Goal: Task Accomplishment & Management: Complete application form

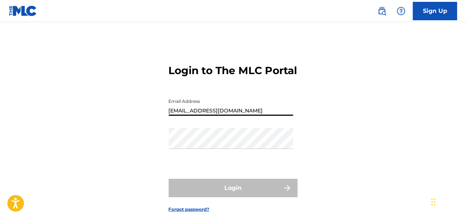
type input "[EMAIL_ADDRESS][DOMAIN_NAME]"
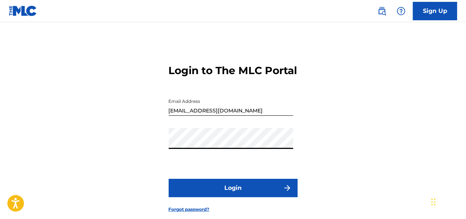
click at [226, 197] on button "Login" at bounding box center [233, 188] width 129 height 18
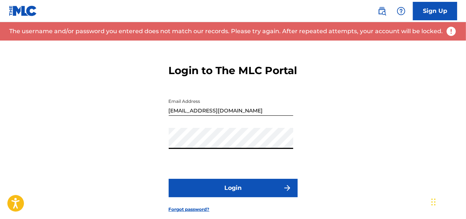
click at [122, 160] on div "Login to The MLC Portal Email Address [EMAIL_ADDRESS][DOMAIN_NAME] Password Log…" at bounding box center [233, 133] width 466 height 184
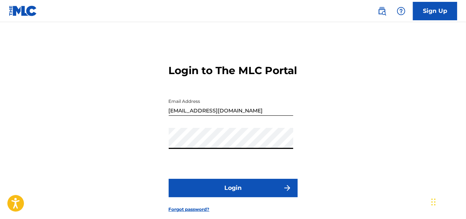
click at [169, 179] on button "Login" at bounding box center [233, 188] width 129 height 18
click at [208, 197] on button "Login" at bounding box center [233, 188] width 129 height 18
click at [206, 197] on button "Login" at bounding box center [233, 188] width 129 height 18
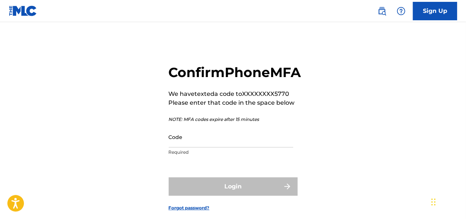
click at [196, 147] on input "Code" at bounding box center [231, 136] width 125 height 21
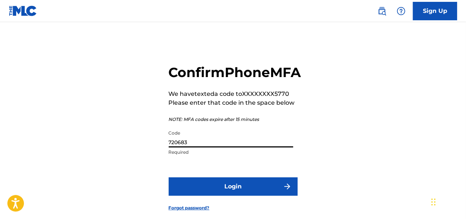
type input "720683"
click at [214, 196] on button "Login" at bounding box center [233, 186] width 129 height 18
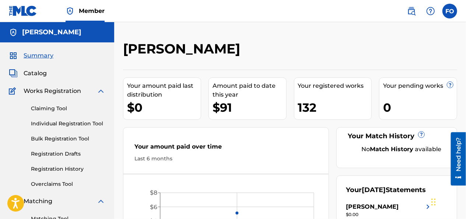
click at [98, 91] on img at bounding box center [101, 91] width 9 height 9
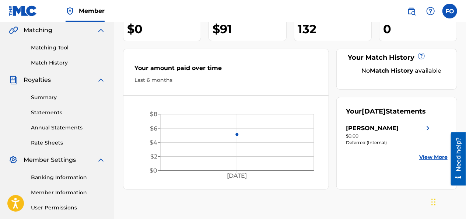
scroll to position [78, 0]
click at [86, 99] on link "Summary" at bounding box center [68, 98] width 74 height 8
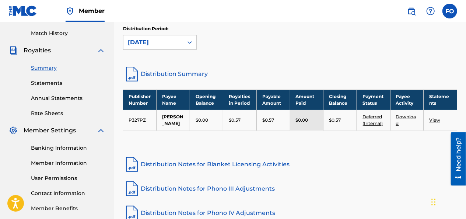
scroll to position [105, 0]
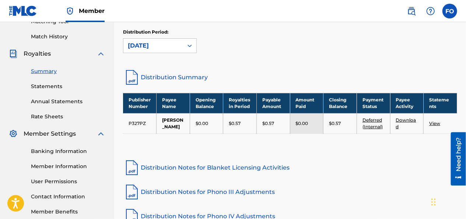
click at [130, 81] on img at bounding box center [132, 78] width 18 height 18
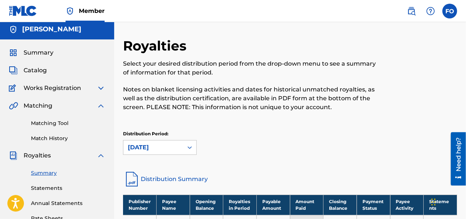
scroll to position [0, 0]
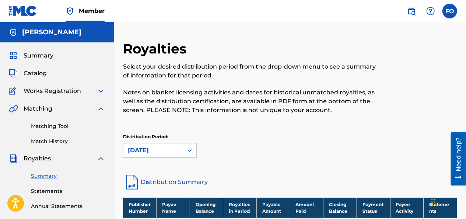
click at [41, 89] on span "Works Registration" at bounding box center [52, 91] width 57 height 9
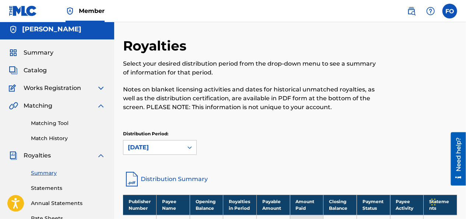
click at [102, 84] on img at bounding box center [101, 88] width 9 height 9
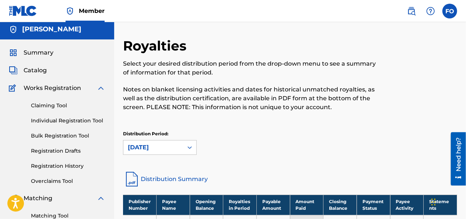
click at [54, 123] on link "Individual Registration Tool" at bounding box center [68, 121] width 74 height 8
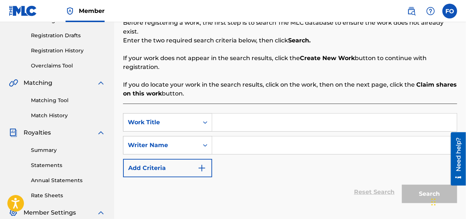
scroll to position [121, 0]
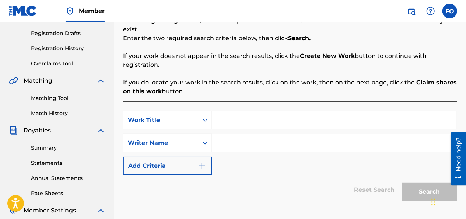
click at [267, 112] on input "Search Form" at bounding box center [334, 120] width 245 height 18
type input "h"
type input "[GEOGRAPHIC_DATA]"
click at [265, 134] on input "Search Form" at bounding box center [334, 143] width 245 height 18
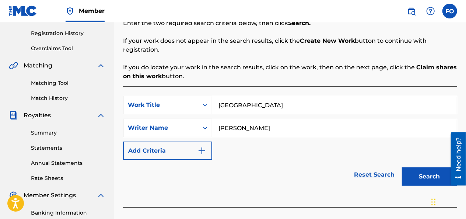
scroll to position [134, 0]
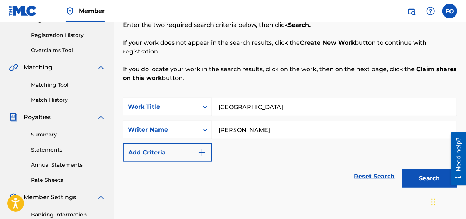
type input "[PERSON_NAME]"
click at [427, 174] on button "Search" at bounding box center [429, 178] width 55 height 18
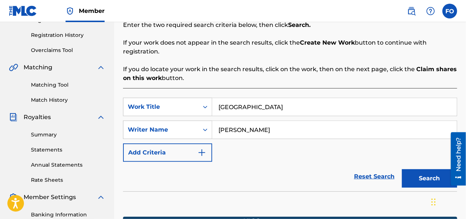
click at [428, 169] on button "Search" at bounding box center [429, 178] width 55 height 18
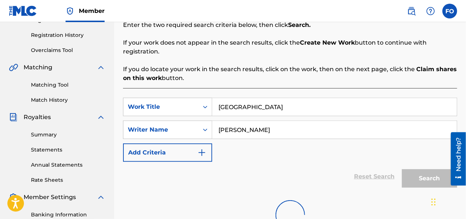
click at [428, 169] on button "Search" at bounding box center [429, 178] width 55 height 18
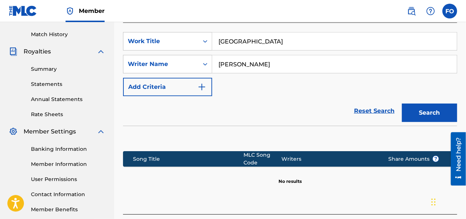
scroll to position [202, 0]
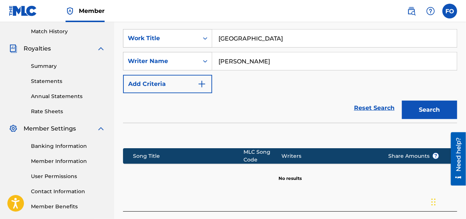
click at [418, 101] on button "Search" at bounding box center [429, 110] width 55 height 18
drag, startPoint x: 290, startPoint y: 53, endPoint x: 155, endPoint y: 48, distance: 135.7
click at [155, 52] on div "SearchWithCriteriaa15cc198-3213-4c19-9d95-f326531b5d98 Writer Name [PERSON_NAME]" at bounding box center [290, 61] width 334 height 18
type input "[PERSON_NAME]"
click at [402, 101] on button "Search" at bounding box center [429, 110] width 55 height 18
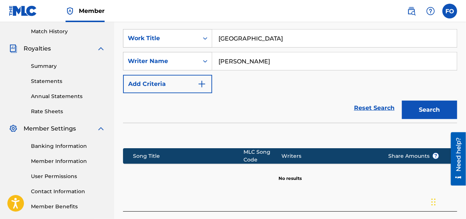
click at [231, 93] on div "Reset Search Search" at bounding box center [290, 107] width 334 height 29
drag, startPoint x: 467, startPoint y: 86, endPoint x: 261, endPoint y: 87, distance: 206.0
click at [261, 93] on div "Reset Search Search" at bounding box center [290, 107] width 334 height 29
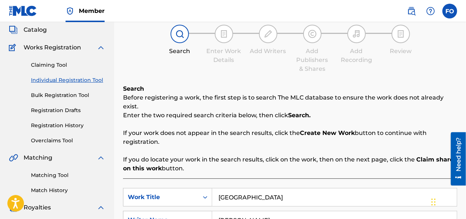
scroll to position [36, 0]
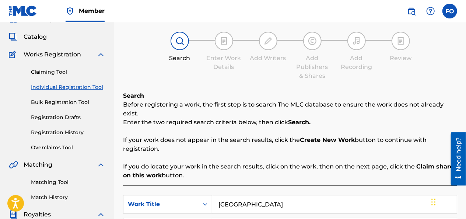
click at [72, 118] on link "Registration Drafts" at bounding box center [68, 118] width 74 height 8
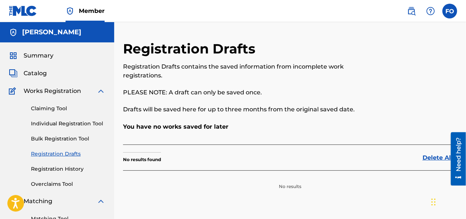
click at [53, 109] on link "Claiming Tool" at bounding box center [68, 109] width 74 height 8
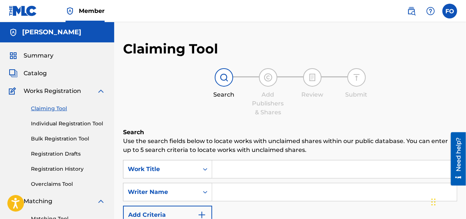
click at [186, 168] on div "Work Title" at bounding box center [161, 169] width 66 height 9
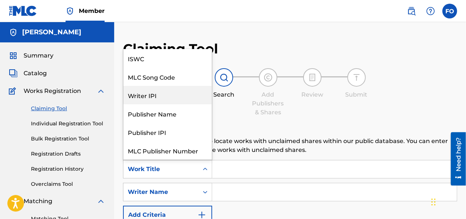
scroll to position [18, 0]
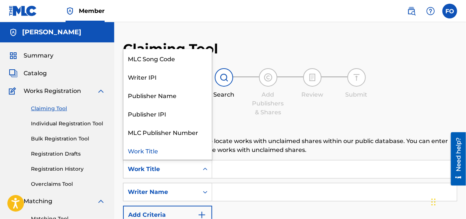
click at [159, 153] on div "Work Title" at bounding box center [167, 150] width 88 height 18
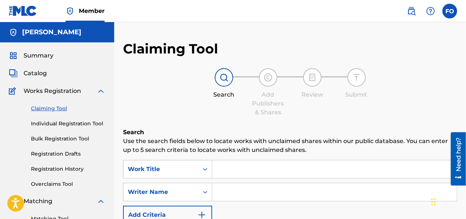
click at [225, 190] on input "Search Form" at bounding box center [334, 192] width 245 height 18
type input "[PERSON_NAME]"
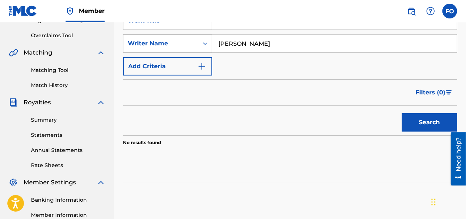
scroll to position [157, 0]
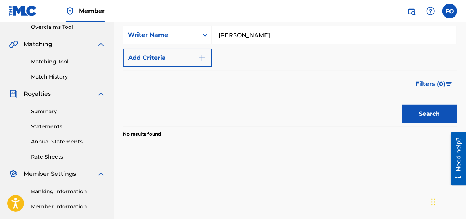
click at [422, 114] on button "Search" at bounding box center [429, 114] width 55 height 18
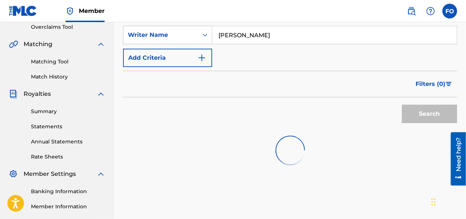
click at [422, 114] on div "Search" at bounding box center [427, 111] width 59 height 29
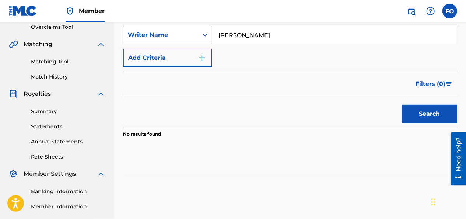
click at [422, 114] on button "Search" at bounding box center [429, 114] width 55 height 18
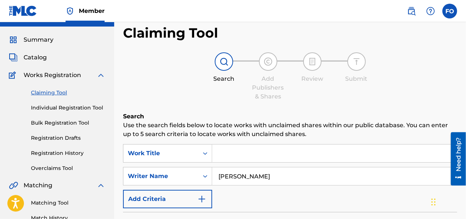
scroll to position [0, 0]
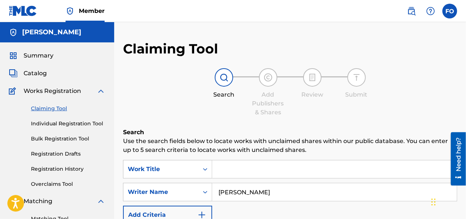
click at [41, 72] on span "Catalog" at bounding box center [35, 73] width 23 height 9
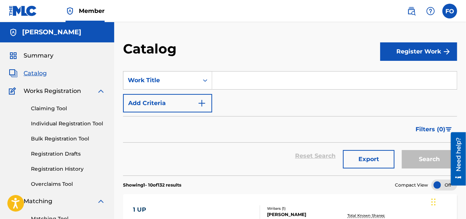
click at [225, 81] on input "Search Form" at bounding box center [334, 80] width 245 height 18
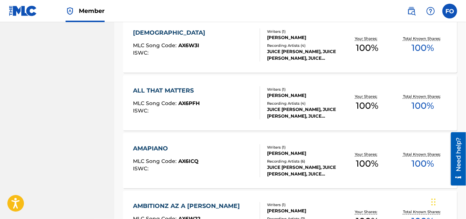
scroll to position [624, 0]
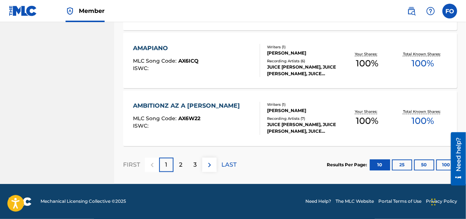
click at [182, 164] on p "2" at bounding box center [180, 165] width 3 height 9
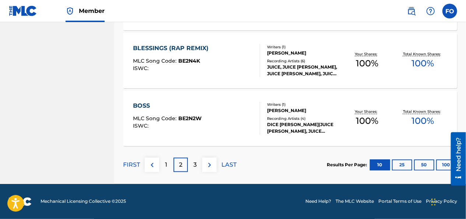
click at [444, 163] on button "100" at bounding box center [446, 165] width 20 height 11
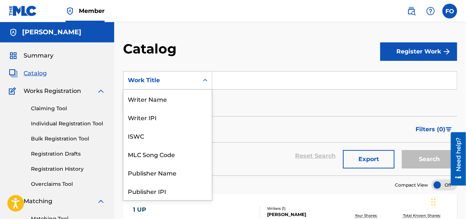
scroll to position [111, 0]
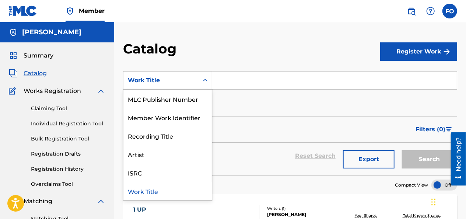
click at [163, 82] on div "Work Title" at bounding box center [161, 80] width 66 height 9
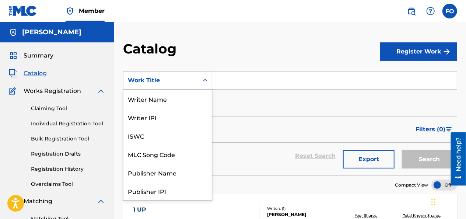
click at [163, 82] on div "Work Title" at bounding box center [161, 80] width 66 height 9
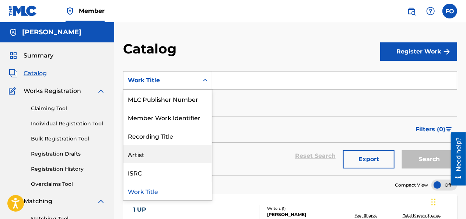
click at [152, 152] on div "Artist" at bounding box center [167, 154] width 88 height 18
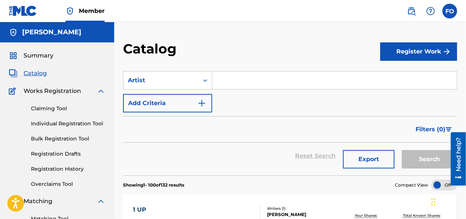
click at [231, 86] on input "Search Form" at bounding box center [334, 80] width 245 height 18
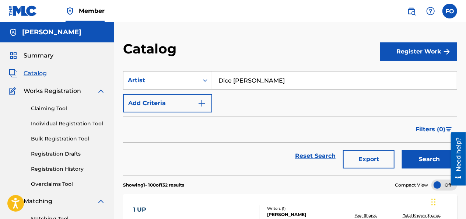
type input "Dice [PERSON_NAME]"
click at [402, 150] on button "Search" at bounding box center [429, 159] width 55 height 18
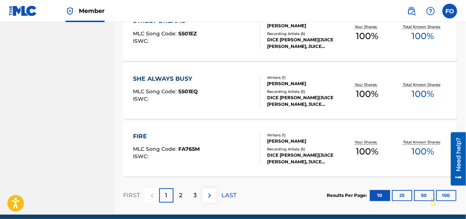
scroll to position [624, 0]
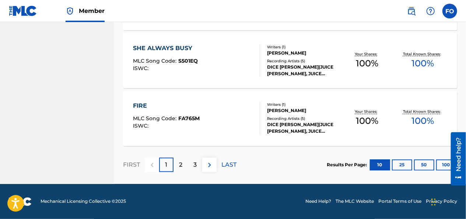
click at [185, 162] on div "2" at bounding box center [181, 165] width 14 height 14
click at [200, 159] on div "3" at bounding box center [195, 165] width 14 height 14
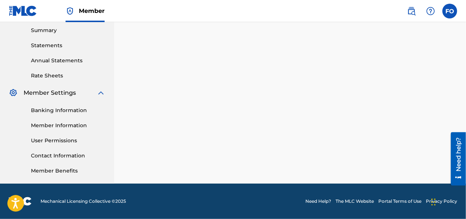
scroll to position [238, 0]
click at [200, 159] on div "SearchWithCriteriaaf565eac-87cc-4554-9bb9-ad1440b091d3 Artist Dice [PERSON_NAME…" at bounding box center [290, 14] width 334 height 381
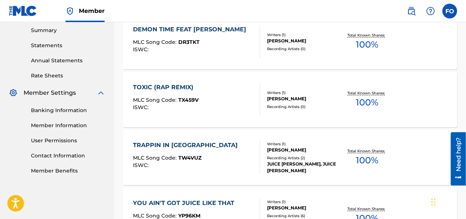
scroll to position [624, 0]
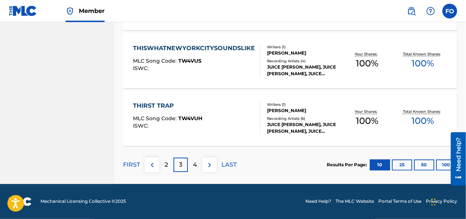
click at [193, 162] on p "4" at bounding box center [195, 165] width 4 height 9
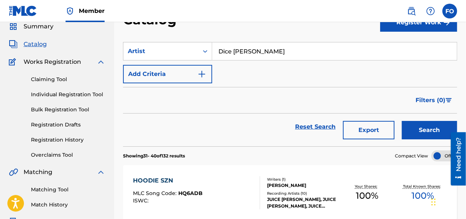
scroll to position [0, 0]
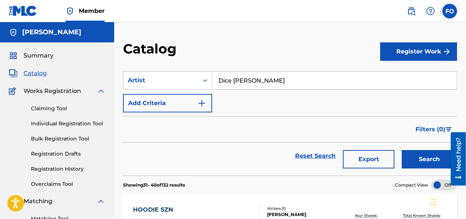
click at [414, 51] on button "Register Work" at bounding box center [418, 51] width 77 height 18
click at [411, 73] on link "Individual" at bounding box center [418, 76] width 77 height 18
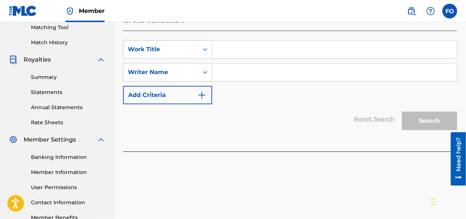
scroll to position [189, 0]
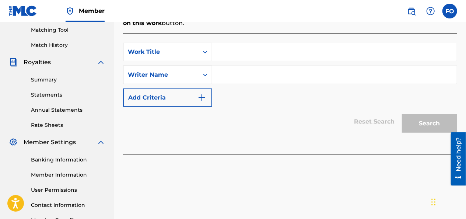
click at [275, 43] on input "Search Form" at bounding box center [334, 52] width 245 height 18
type input "halfway hoyse"
